Goal: Navigation & Orientation: Go to known website

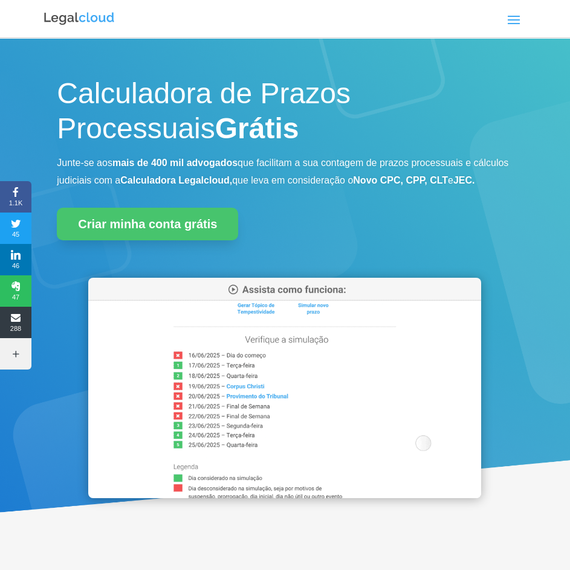
click at [517, 27] on span at bounding box center [513, 19] width 19 height 19
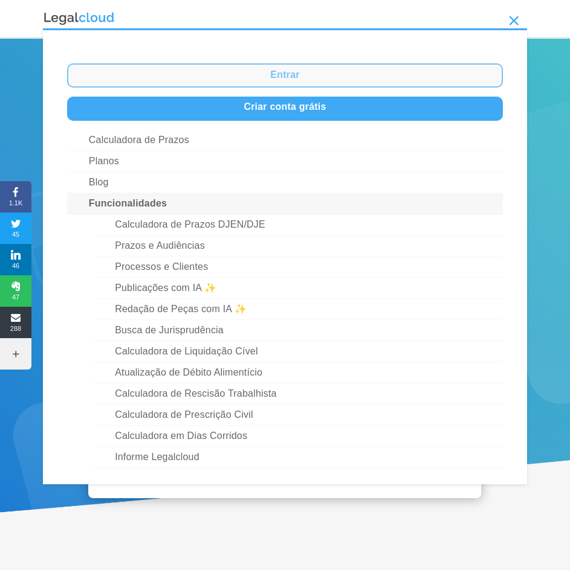
click at [272, 78] on link "Entrar" at bounding box center [285, 75] width 436 height 24
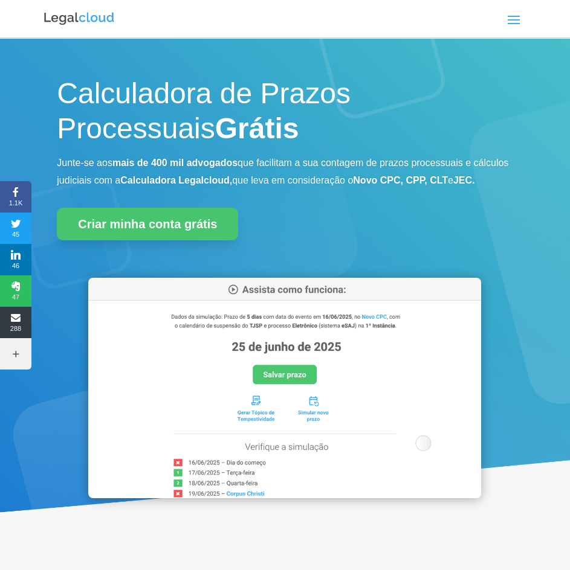
click at [513, 22] on span at bounding box center [513, 19] width 19 height 19
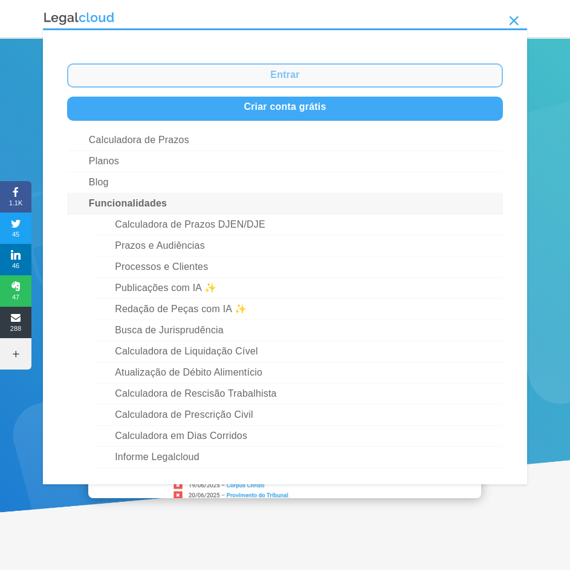
click at [309, 82] on link "Entrar" at bounding box center [285, 75] width 436 height 24
